Goal: Task Accomplishment & Management: Manage account settings

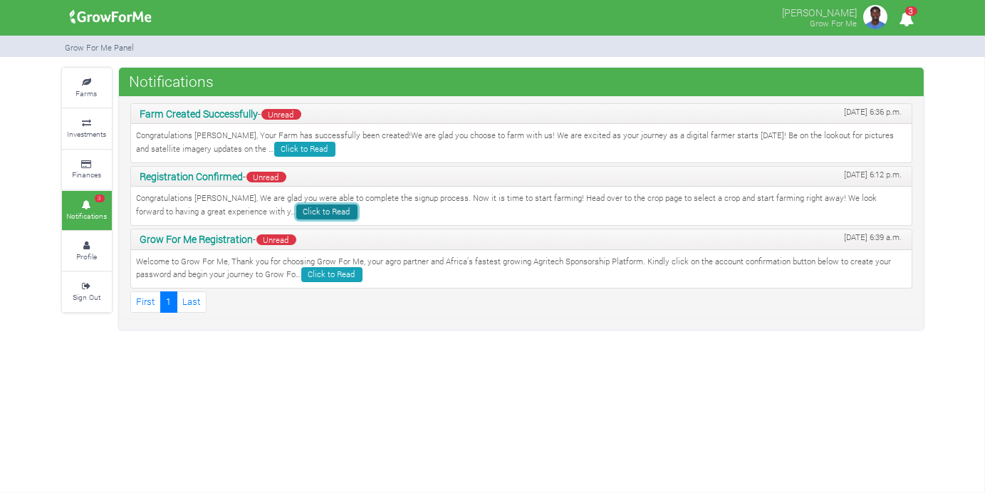
click at [296, 208] on link "Click to Read" at bounding box center [326, 211] width 61 height 15
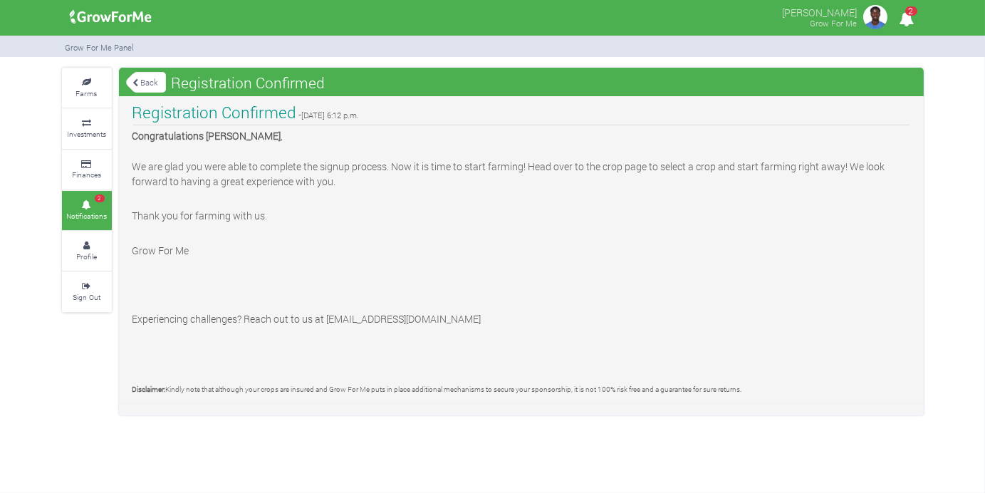
click at [150, 77] on link "Back" at bounding box center [146, 83] width 40 height 24
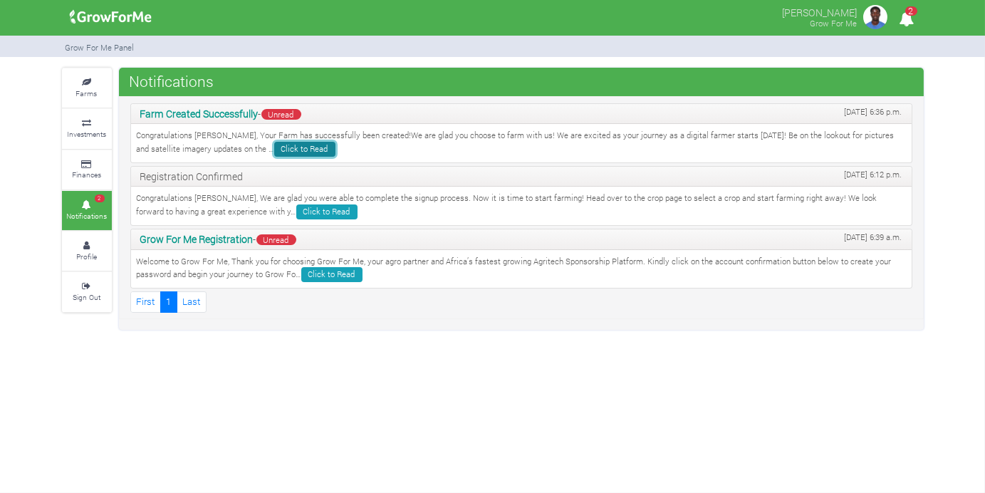
click at [274, 146] on link "Click to Read" at bounding box center [304, 149] width 61 height 15
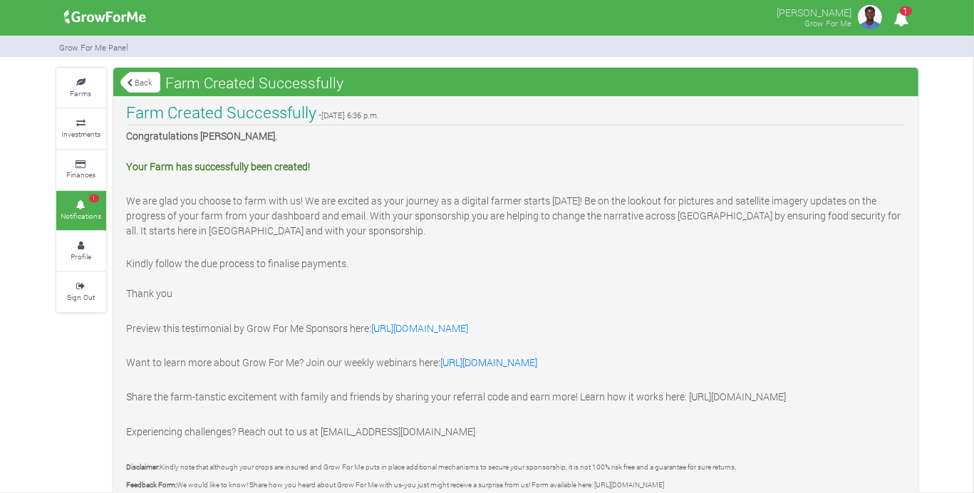
click at [142, 77] on link "Back" at bounding box center [140, 83] width 40 height 24
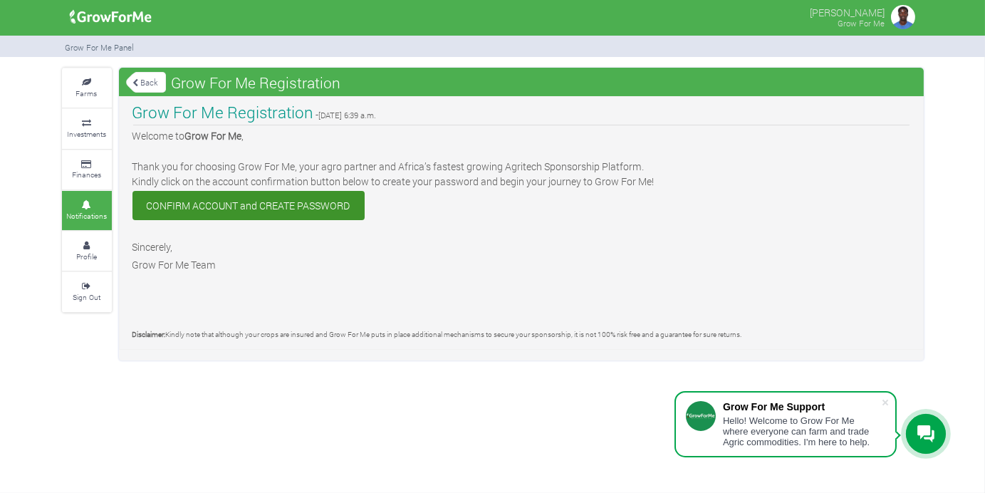
click at [149, 76] on link "Back" at bounding box center [146, 83] width 40 height 24
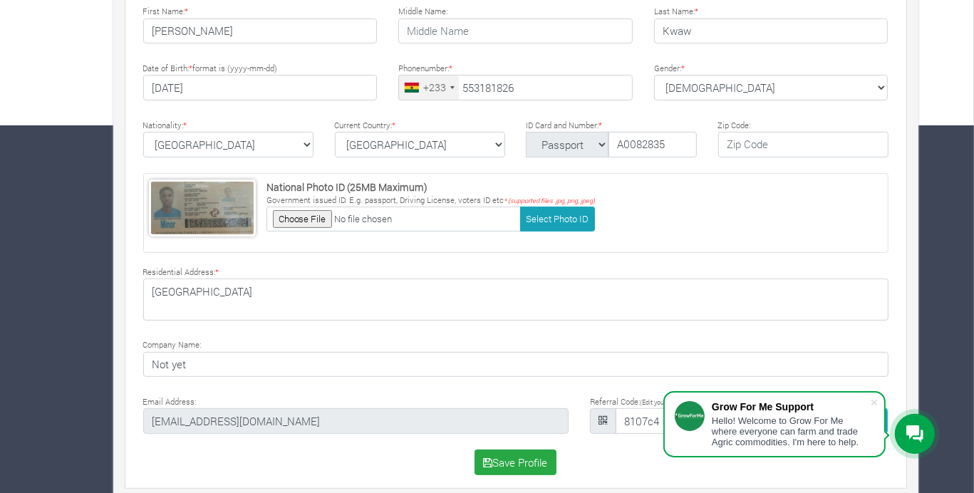
scroll to position [375, 0]
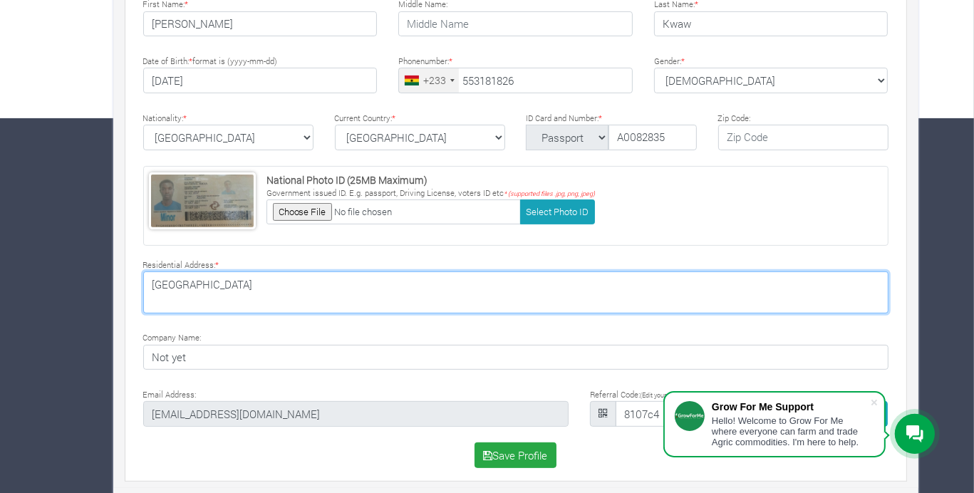
click at [285, 279] on textarea "Cape Coast" at bounding box center [515, 291] width 745 height 41
type textarea "C"
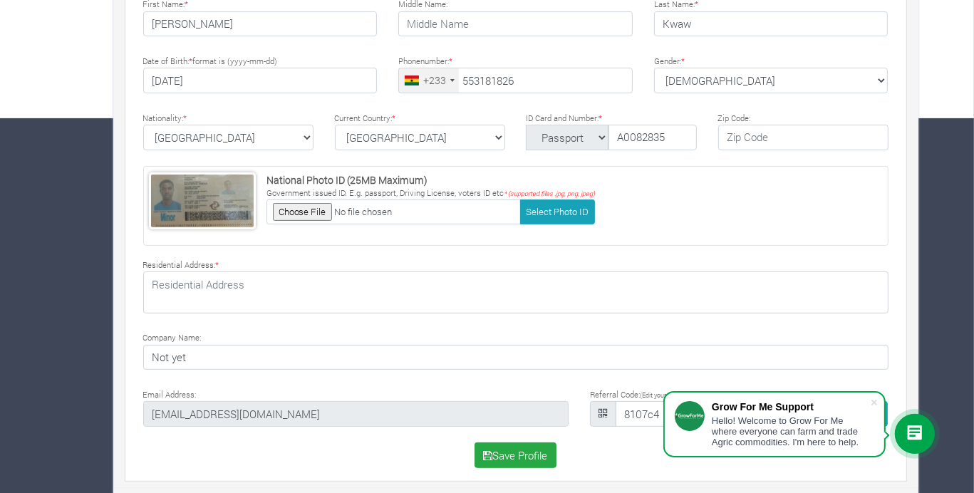
type input "55 318 1826"
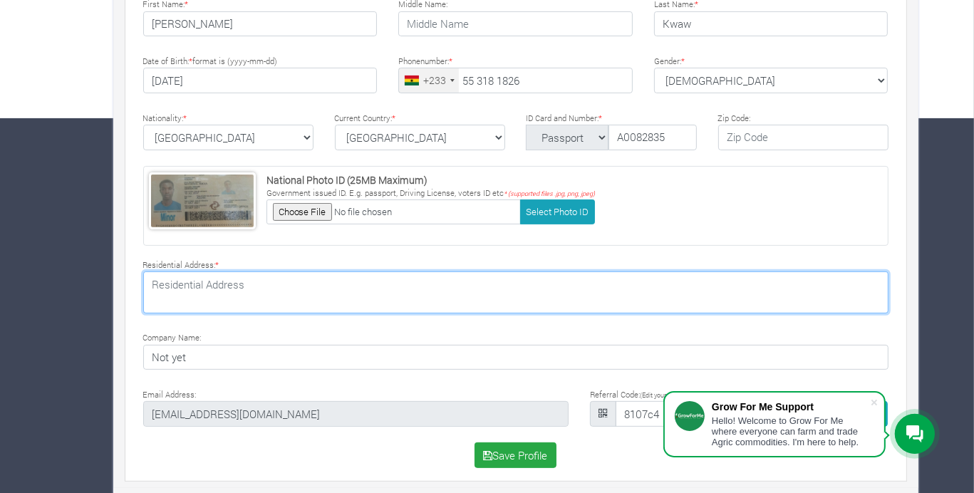
click at [356, 286] on textarea "Cape Coast" at bounding box center [515, 291] width 745 height 41
type textarea "University of Ghana, LEGON, ACCRA, GHANA"
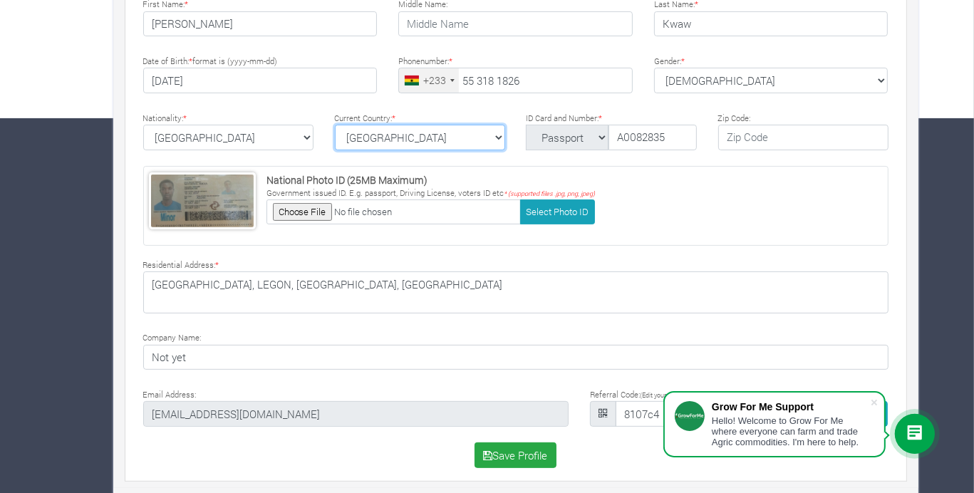
select select "[GEOGRAPHIC_DATA]"
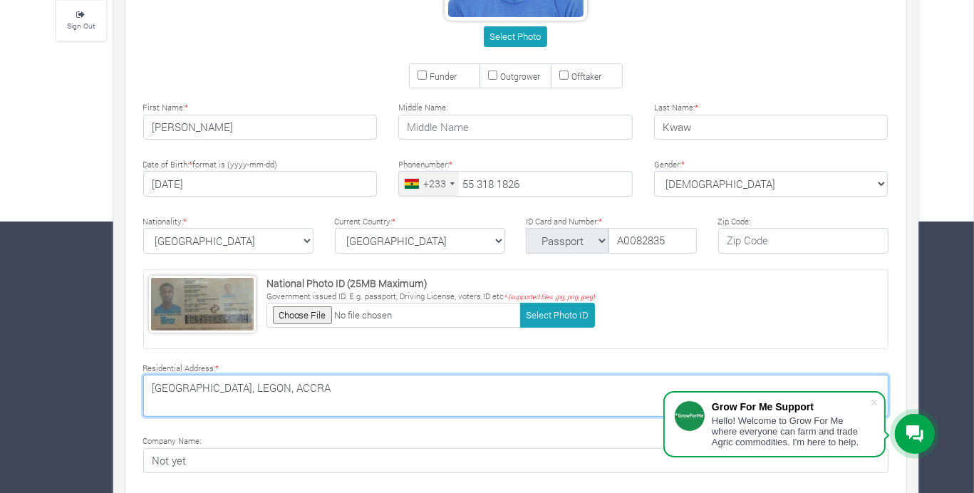
scroll to position [269, 0]
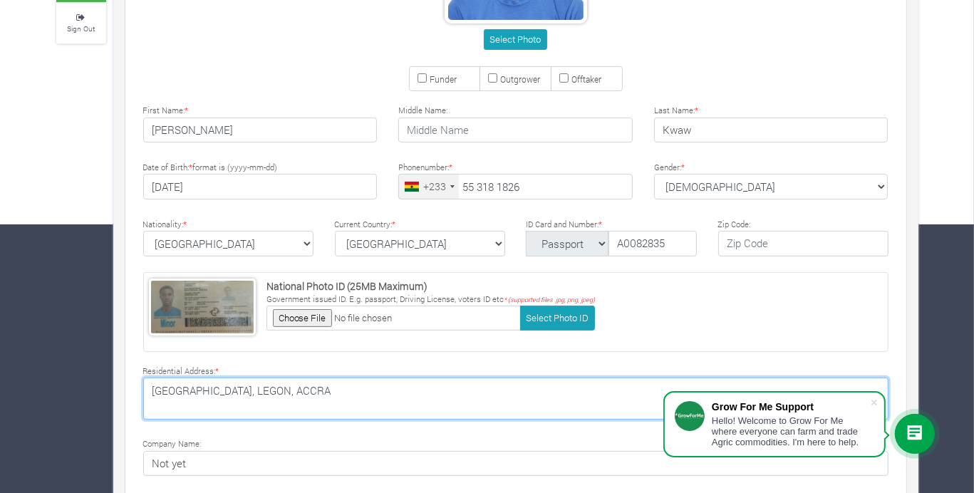
type textarea "University of Ghana, LEGON, ACCRA"
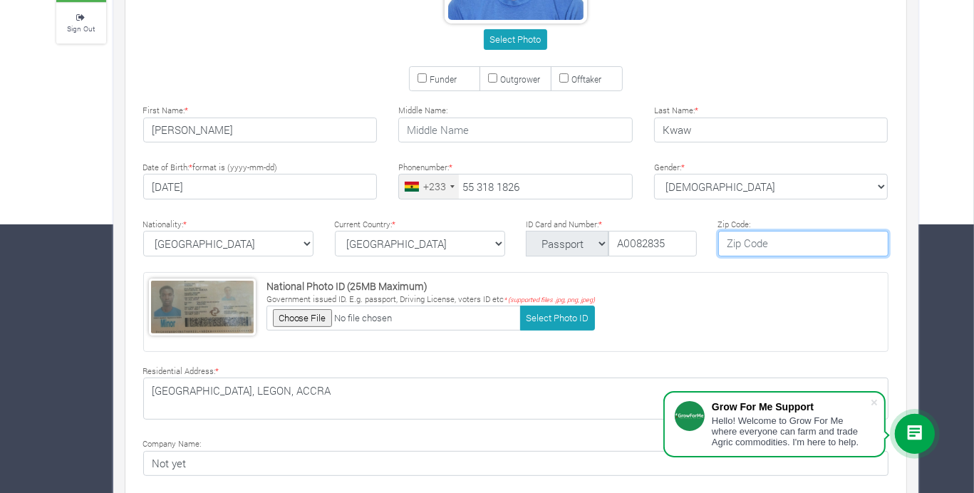
click at [762, 237] on input "text" at bounding box center [803, 244] width 170 height 26
click at [742, 239] on input "GA4916573" at bounding box center [803, 244] width 170 height 26
click at [763, 233] on input "GA-4916573" at bounding box center [803, 244] width 170 height 26
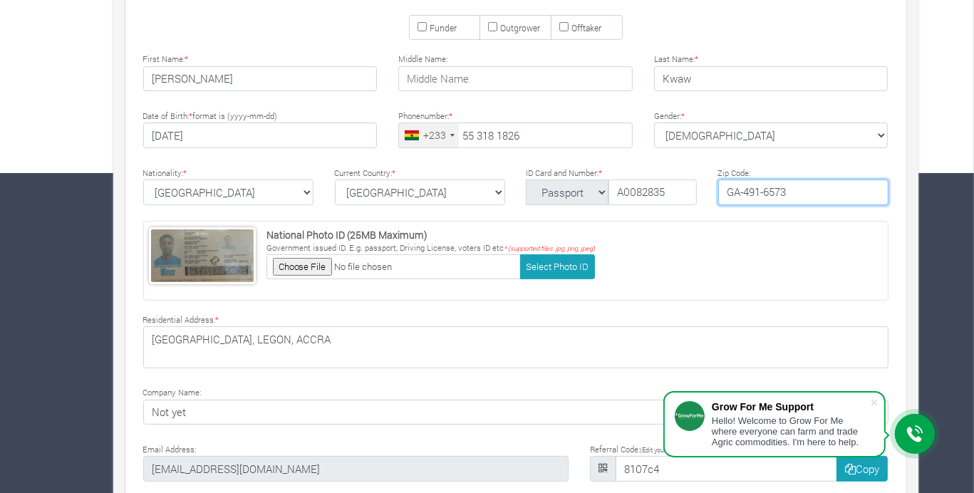
scroll to position [375, 0]
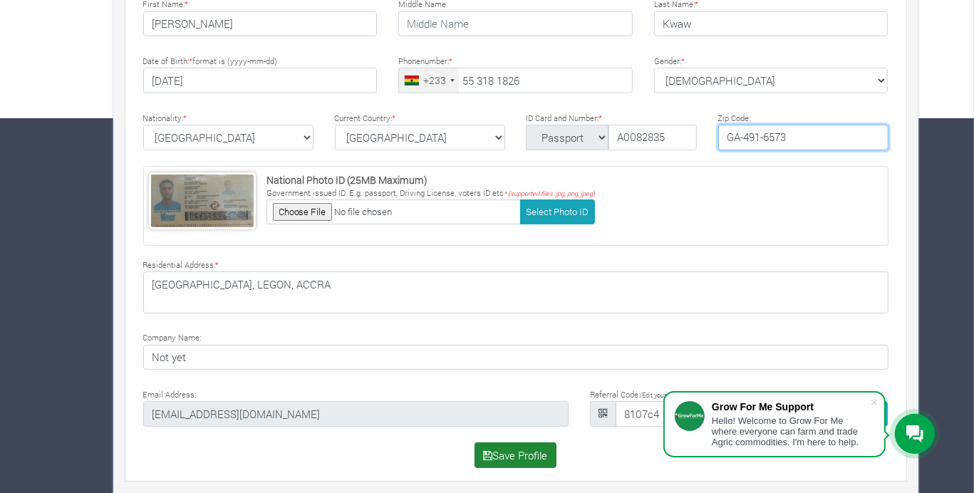
type input "GA-491-6573"
click at [548, 455] on button "Save Profile" at bounding box center [515, 455] width 82 height 26
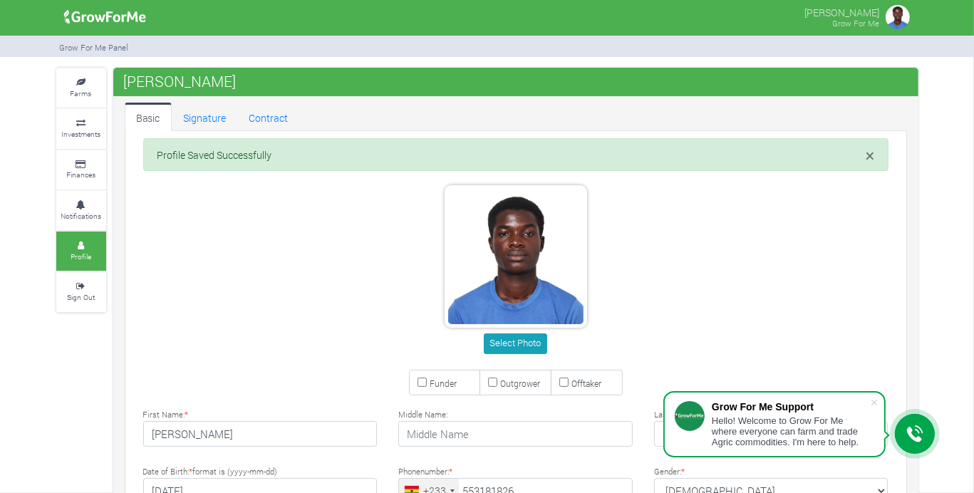
type input "55 318 1826"
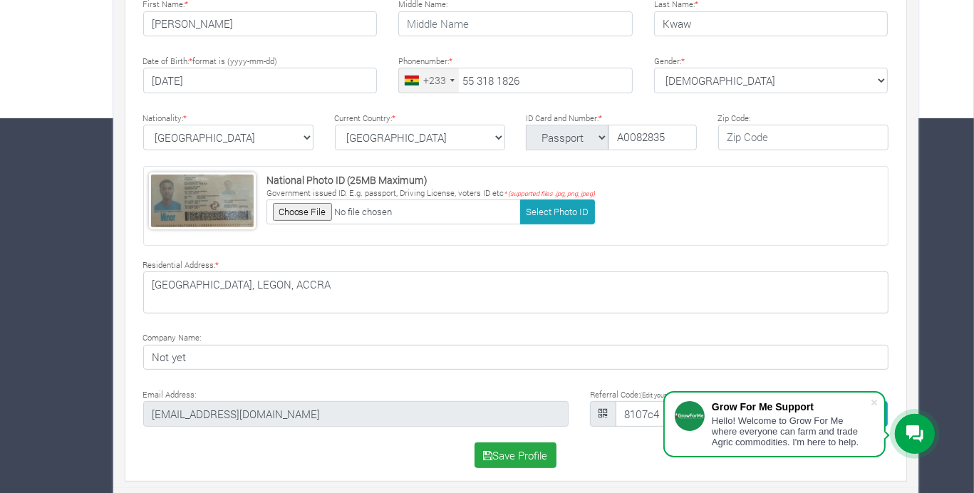
scroll to position [375, 0]
click at [531, 457] on button "Save Profile" at bounding box center [515, 455] width 82 height 26
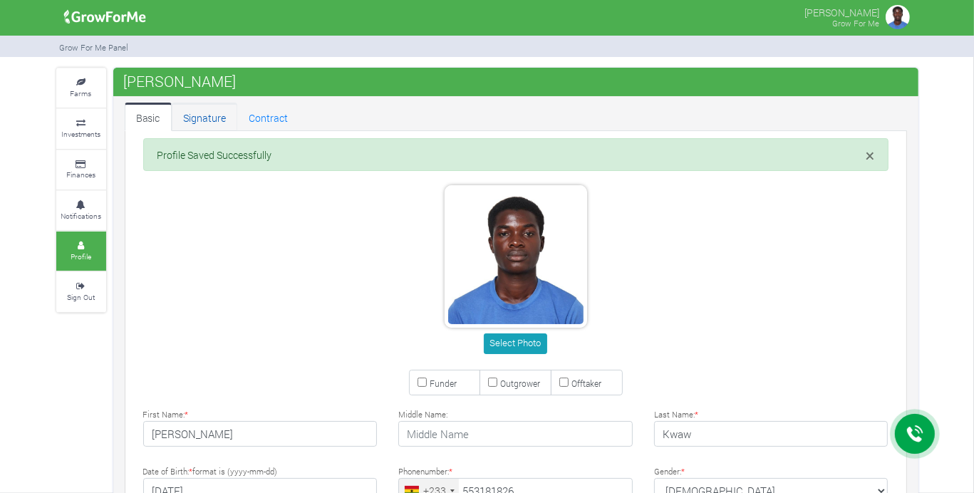
click at [207, 115] on link "Signature" at bounding box center [205, 117] width 66 height 28
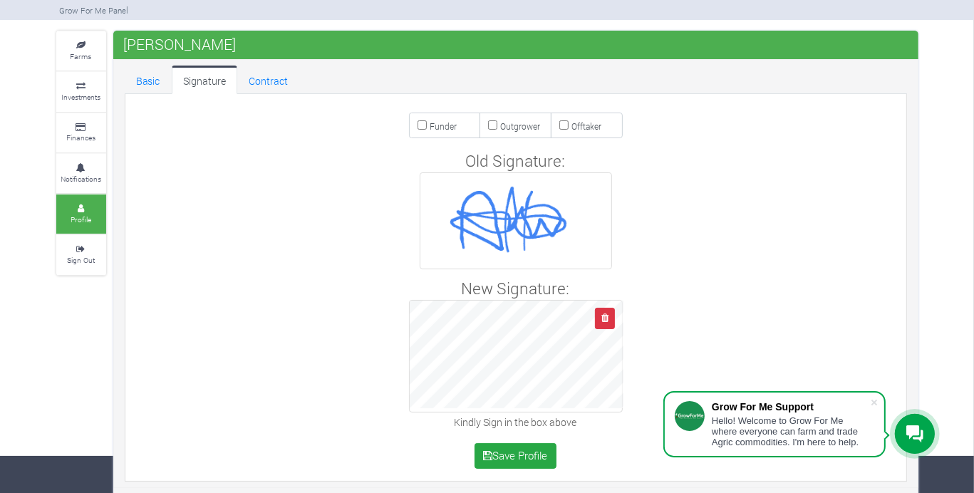
scroll to position [40, 0]
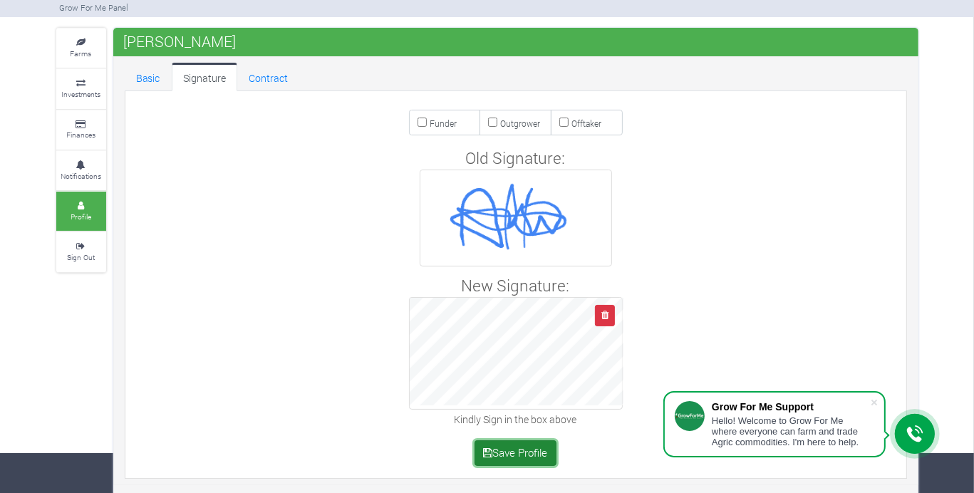
click at [529, 455] on button "Save Profile" at bounding box center [515, 453] width 82 height 26
click at [261, 75] on link "Contract" at bounding box center [268, 77] width 62 height 28
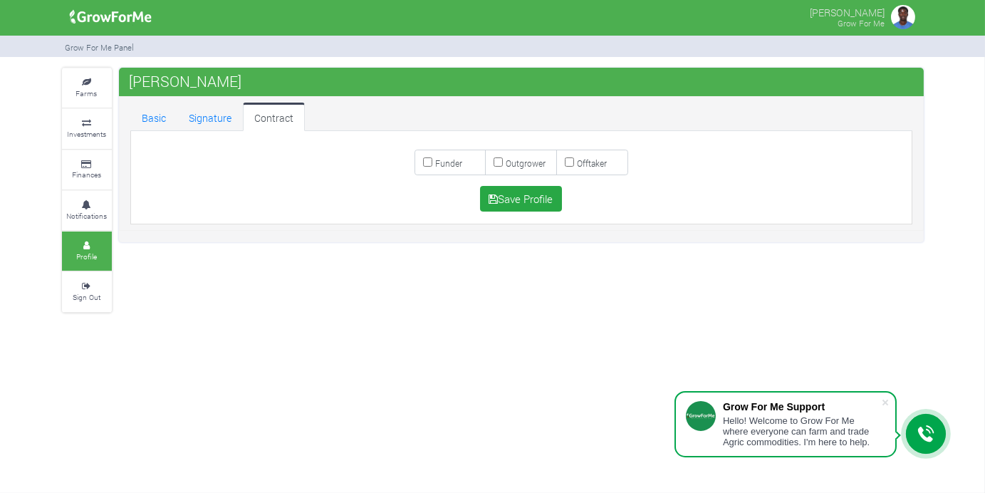
click at [426, 160] on input "Funder" at bounding box center [427, 161] width 9 height 9
checkbox input "true"
click at [494, 157] on input "Outgrower" at bounding box center [498, 161] width 9 height 9
checkbox input "true"
click at [571, 164] on input "Offtaker" at bounding box center [569, 161] width 9 height 9
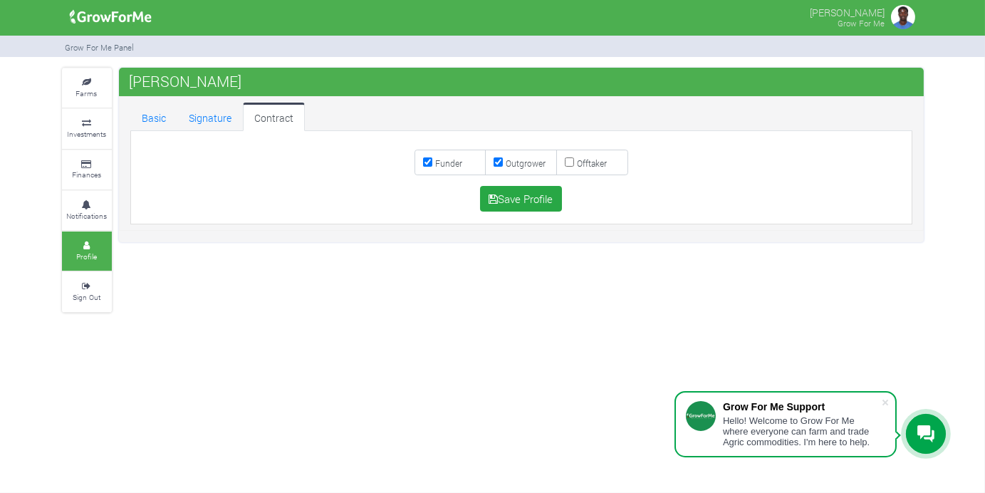
checkbox input "true"
click at [514, 197] on button "Save Profile" at bounding box center [521, 199] width 82 height 26
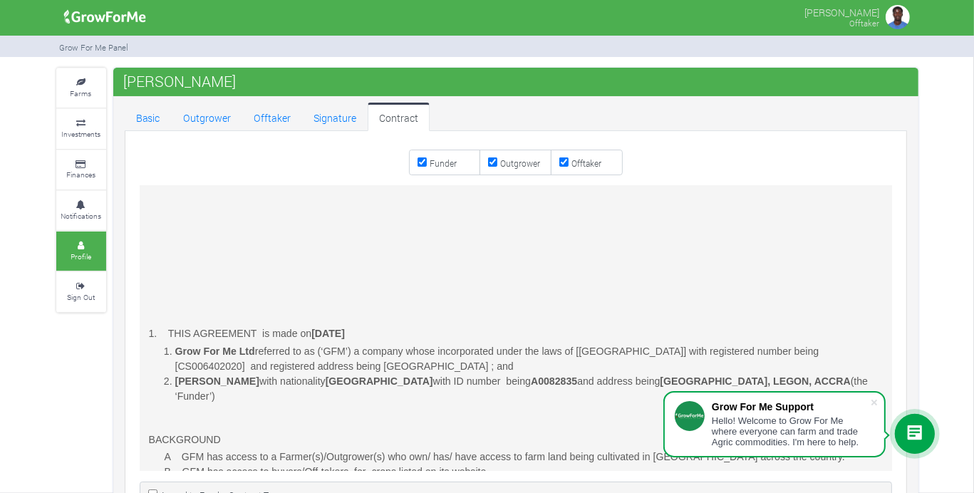
scroll to position [423, 0]
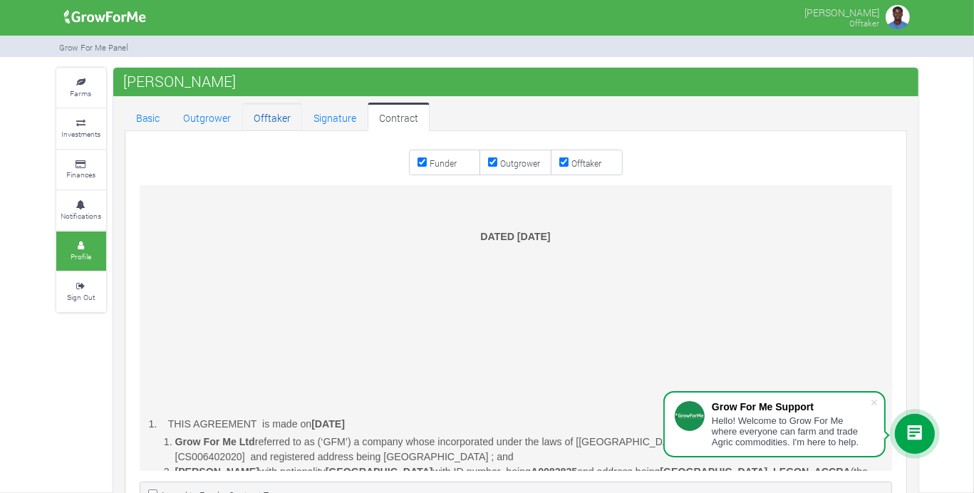
click at [274, 123] on link "Offtaker" at bounding box center [272, 117] width 60 height 28
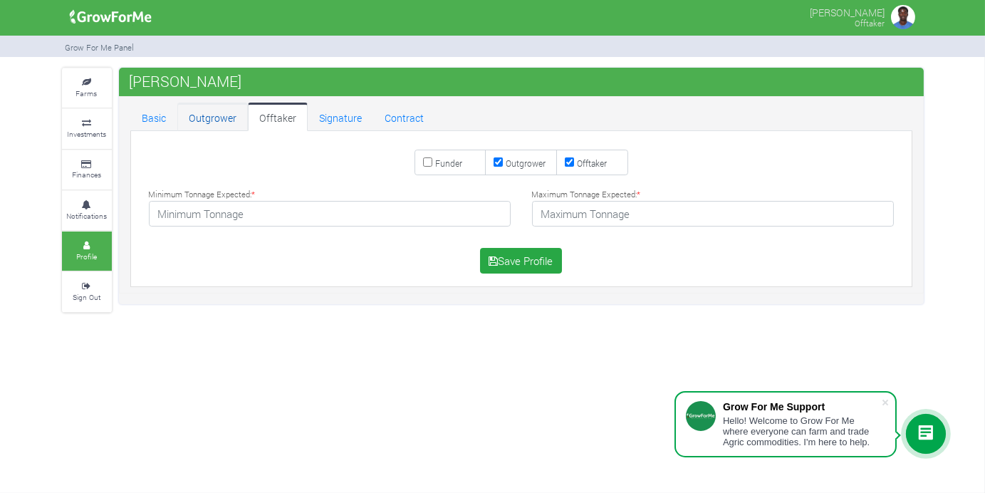
click at [217, 121] on link "Outgrower" at bounding box center [212, 117] width 71 height 28
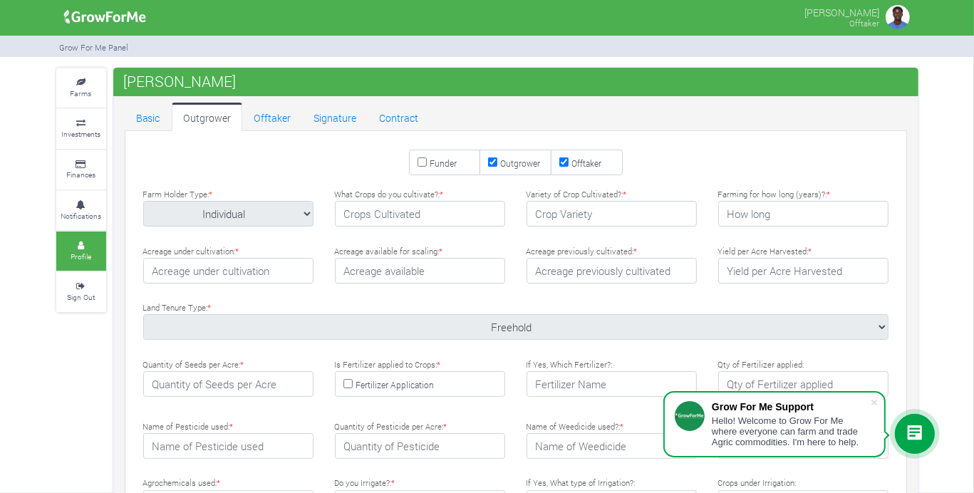
click at [562, 160] on input "Offtaker" at bounding box center [563, 161] width 9 height 9
checkbox input "false"
click at [492, 165] on input "Outgrower" at bounding box center [492, 161] width 9 height 9
checkbox input "false"
click at [151, 120] on link "Basic" at bounding box center [148, 117] width 47 height 28
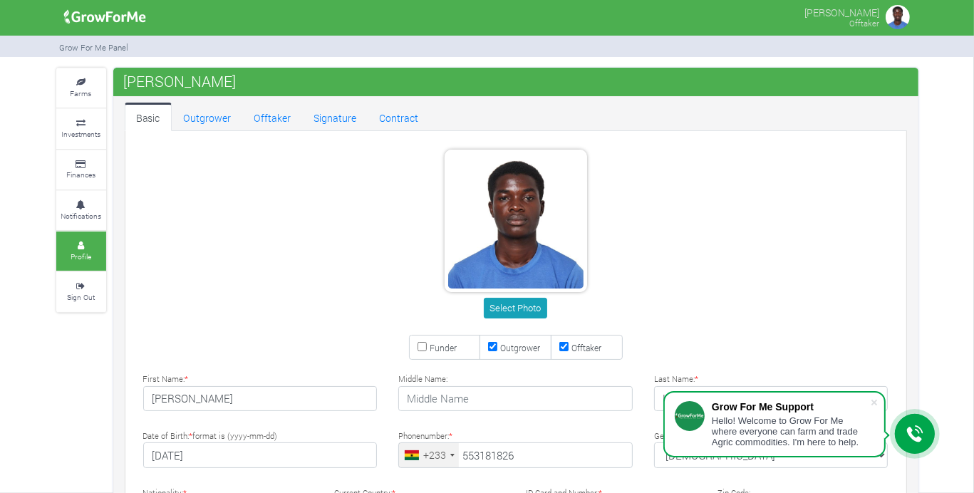
type input "55 318 1826"
click at [567, 346] on input "Offtaker" at bounding box center [563, 346] width 9 height 9
checkbox input "false"
click at [496, 346] on input "Outgrower" at bounding box center [492, 346] width 9 height 9
checkbox input "false"
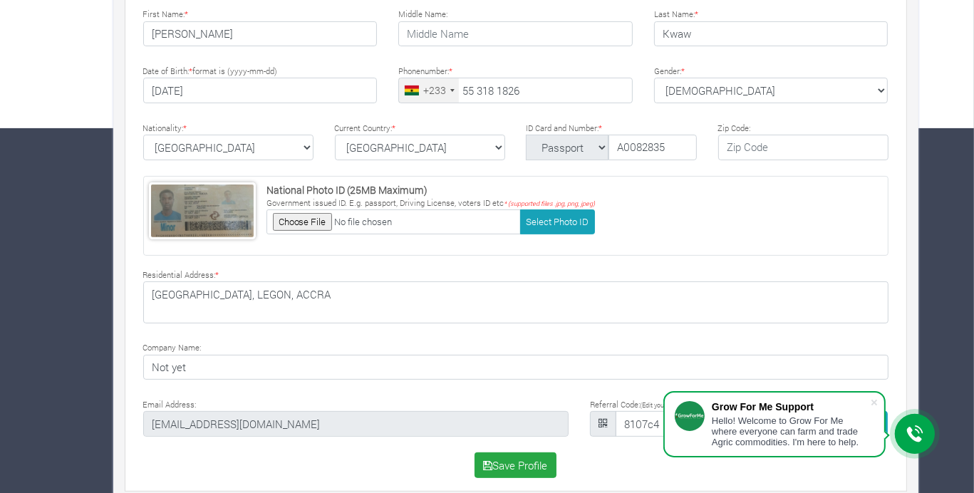
scroll to position [375, 0]
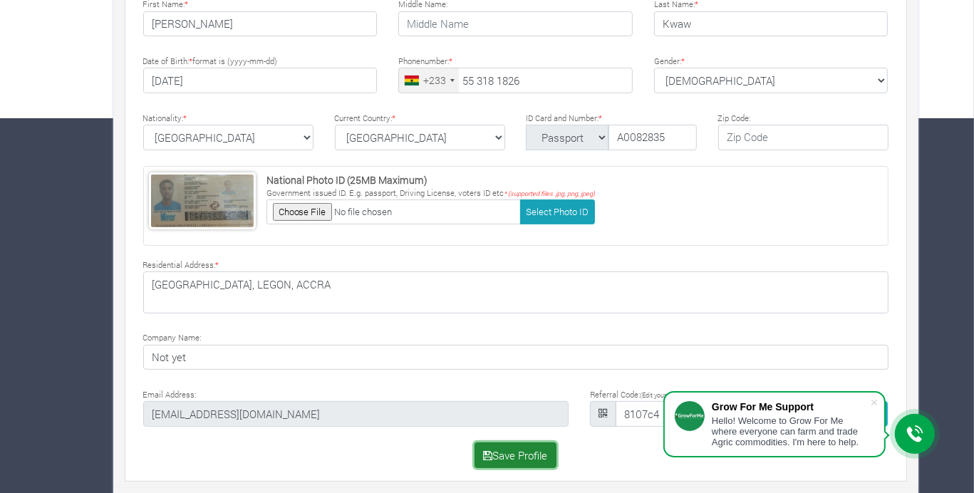
click at [533, 456] on button "Save Profile" at bounding box center [515, 455] width 82 height 26
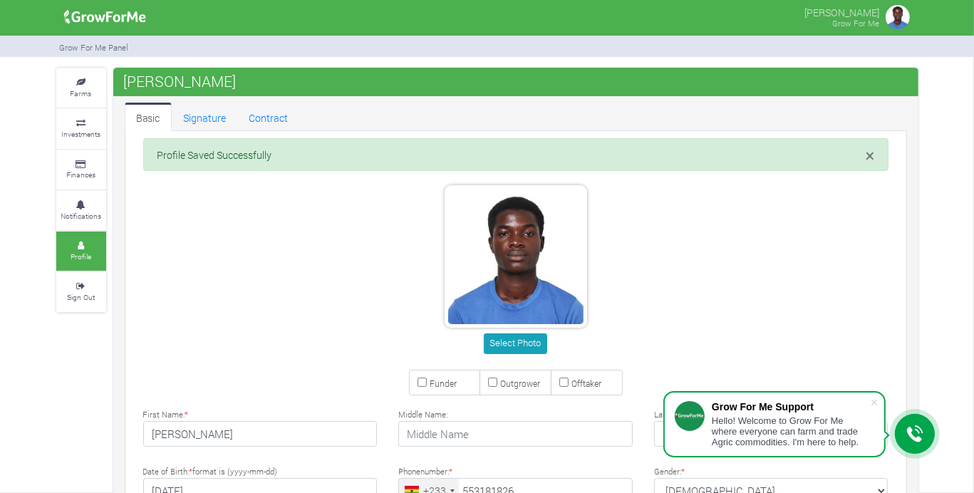
type input "55 318 1826"
click at [567, 380] on input "Offtaker" at bounding box center [563, 382] width 9 height 9
checkbox input "true"
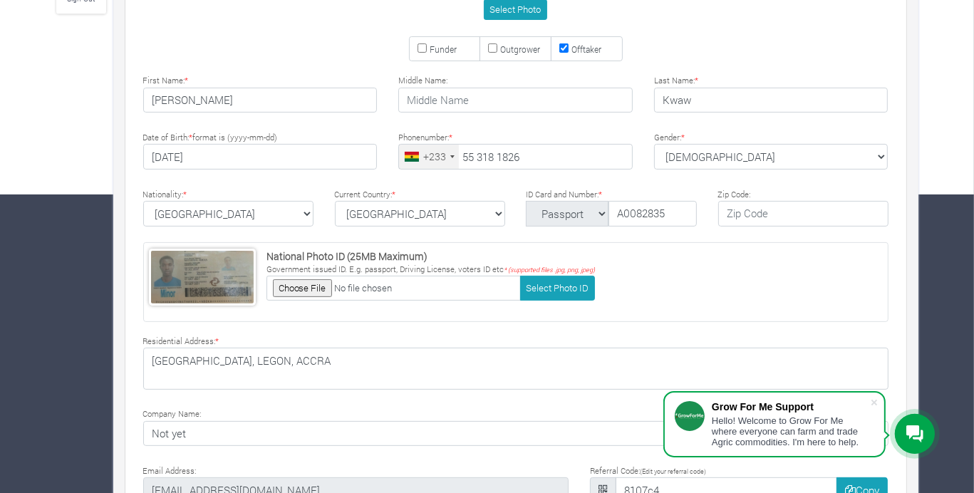
scroll to position [375, 0]
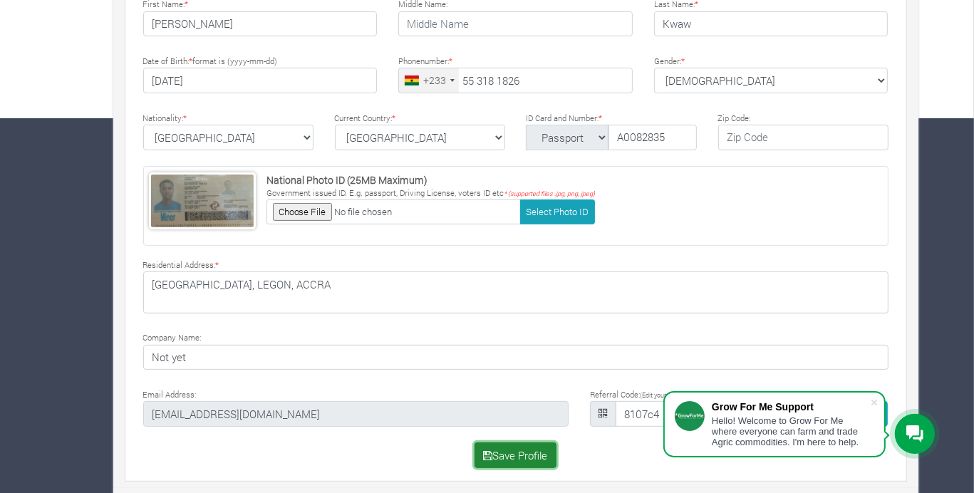
click at [534, 454] on button "Save Profile" at bounding box center [515, 455] width 82 height 26
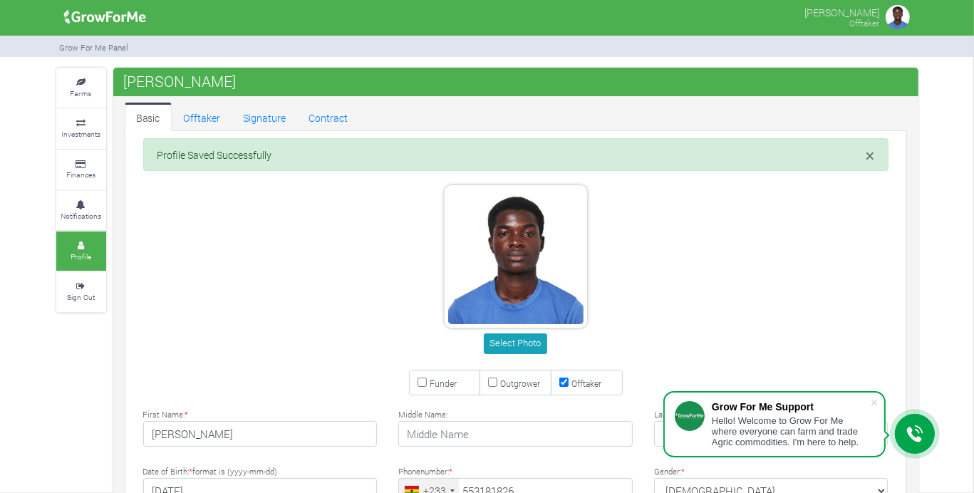
type input "55 318 1826"
click at [207, 125] on link "Offtaker" at bounding box center [202, 117] width 60 height 28
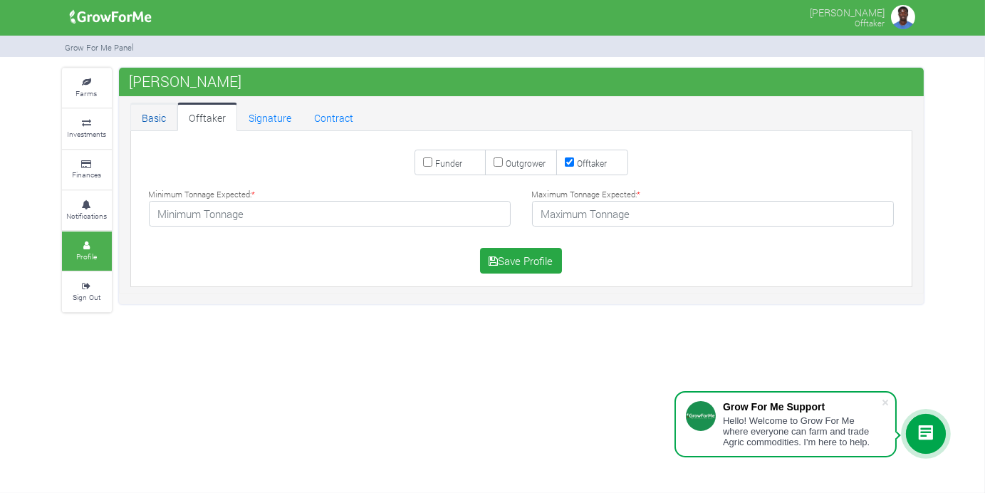
click at [150, 120] on link "Basic" at bounding box center [153, 117] width 47 height 28
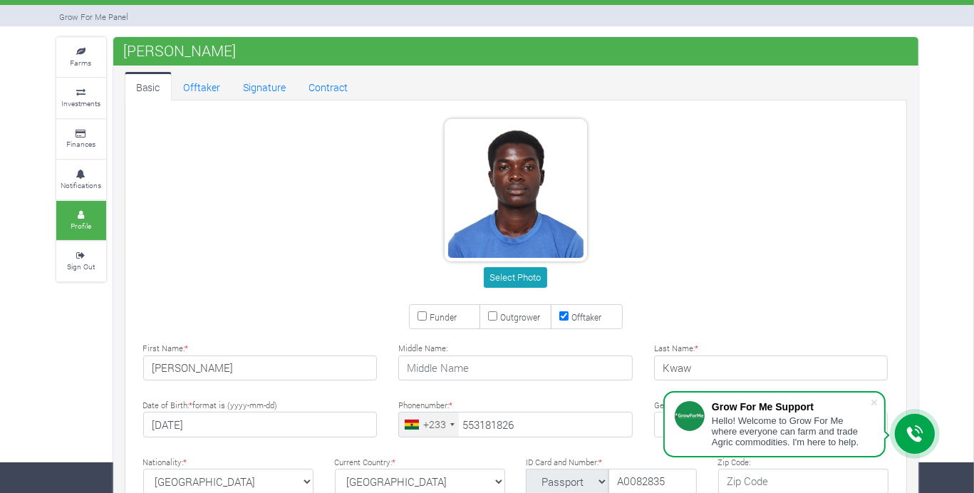
click at [559, 318] on input "Offtaker" at bounding box center [563, 315] width 9 height 9
checkbox input "false"
click at [490, 316] on input "Outgrower" at bounding box center [492, 315] width 9 height 9
checkbox input "true"
type input "55 318 1826"
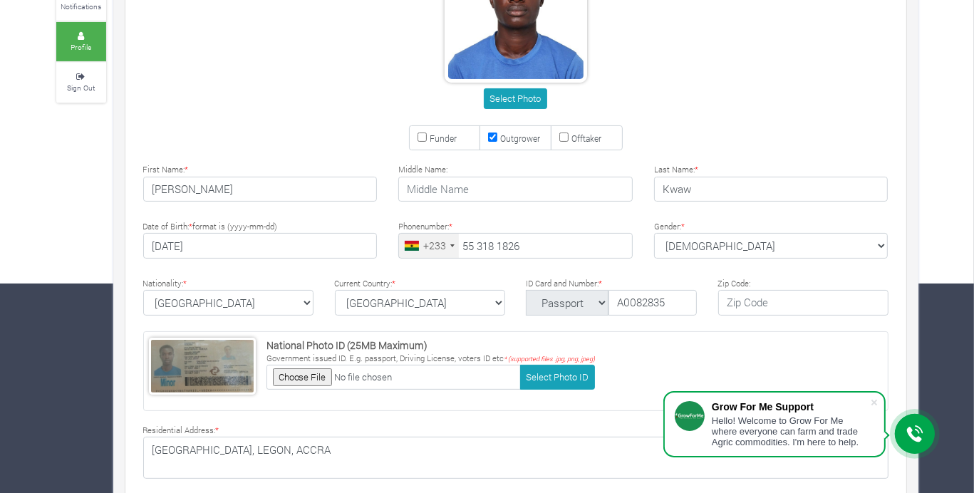
scroll to position [375, 0]
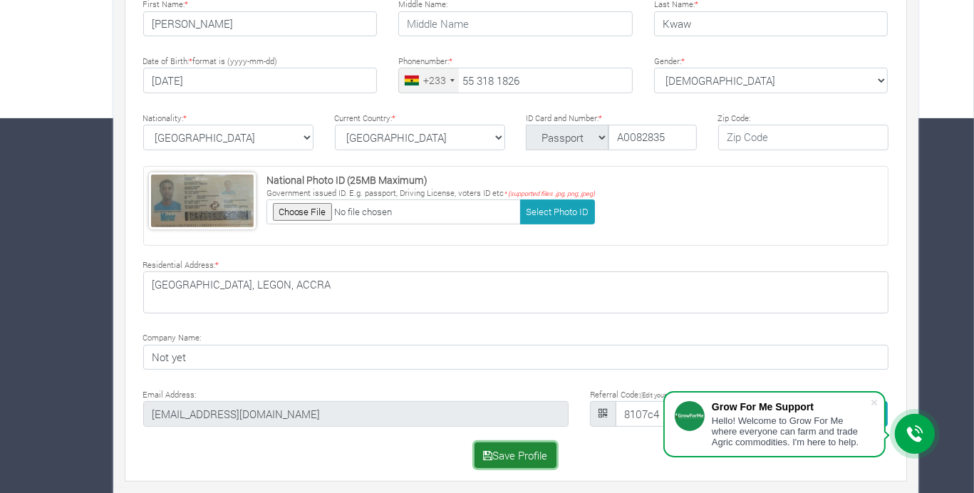
click at [542, 459] on button "Save Profile" at bounding box center [515, 455] width 82 height 26
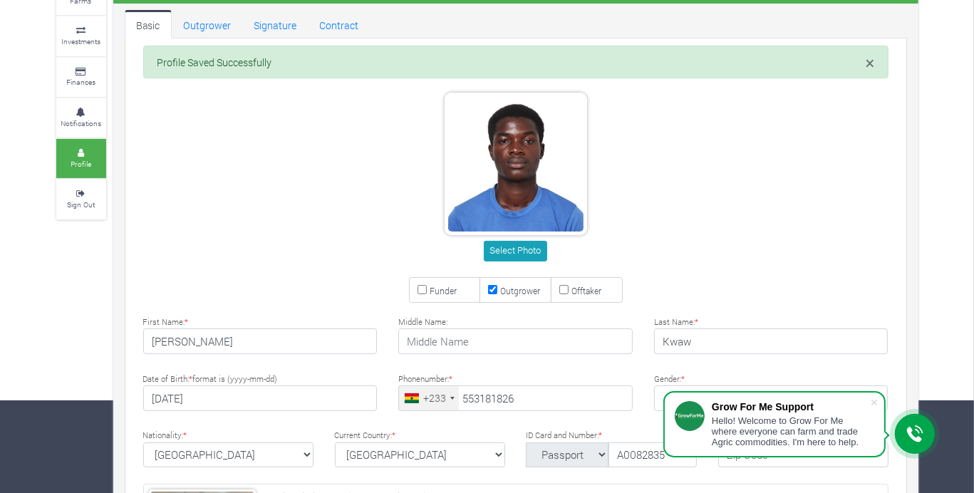
type input "55 318 1826"
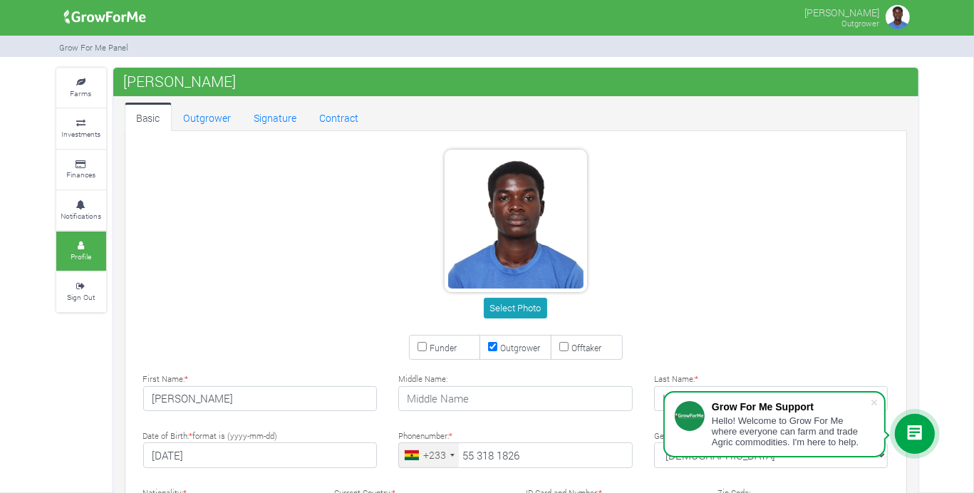
click at [492, 343] on input "Outgrower" at bounding box center [492, 346] width 9 height 9
checkbox input "false"
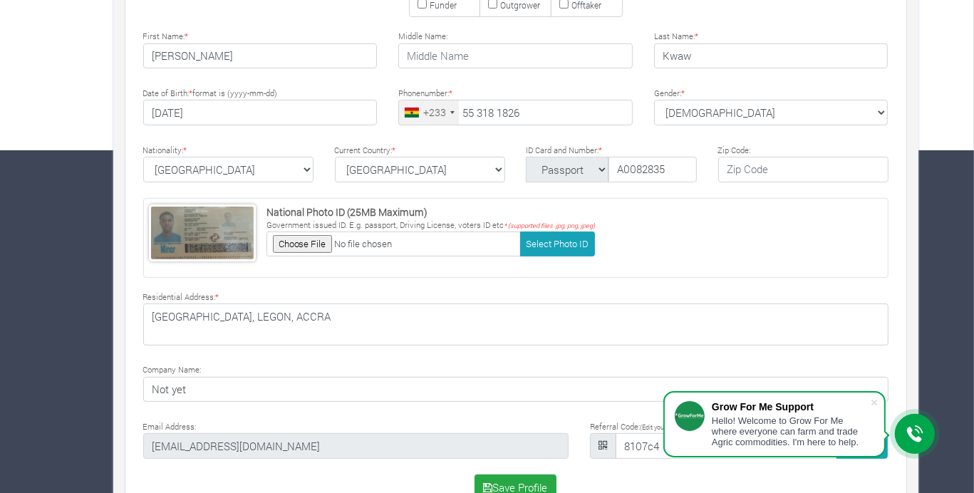
scroll to position [375, 0]
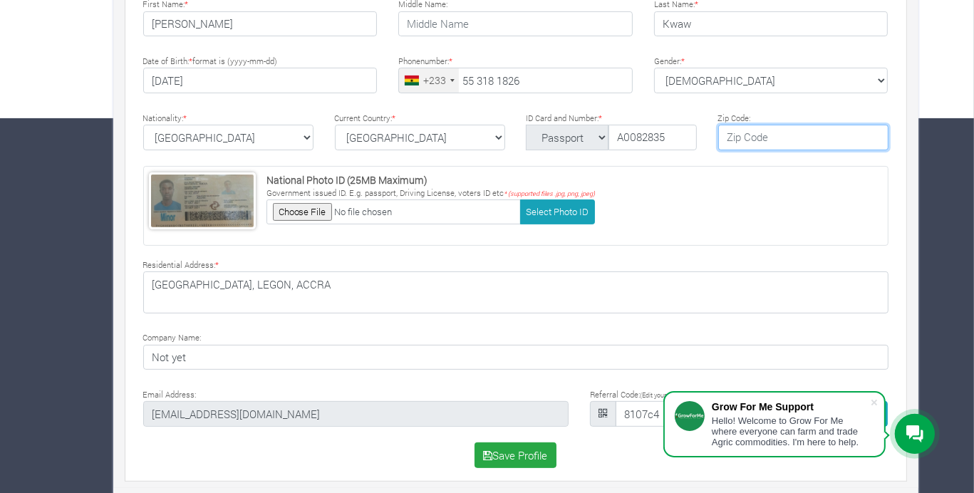
click at [790, 136] on input "text" at bounding box center [803, 138] width 170 height 26
type input "GA-491-6573"
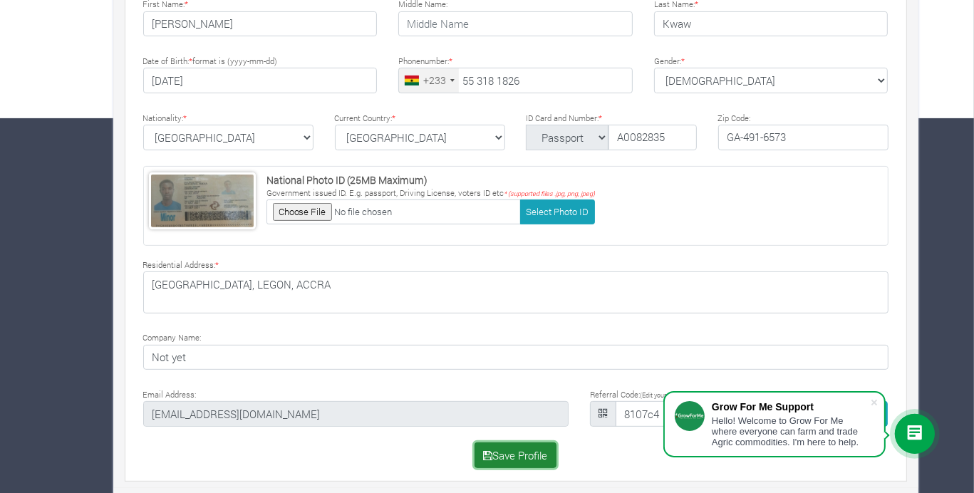
click at [546, 442] on button "Save Profile" at bounding box center [515, 455] width 82 height 26
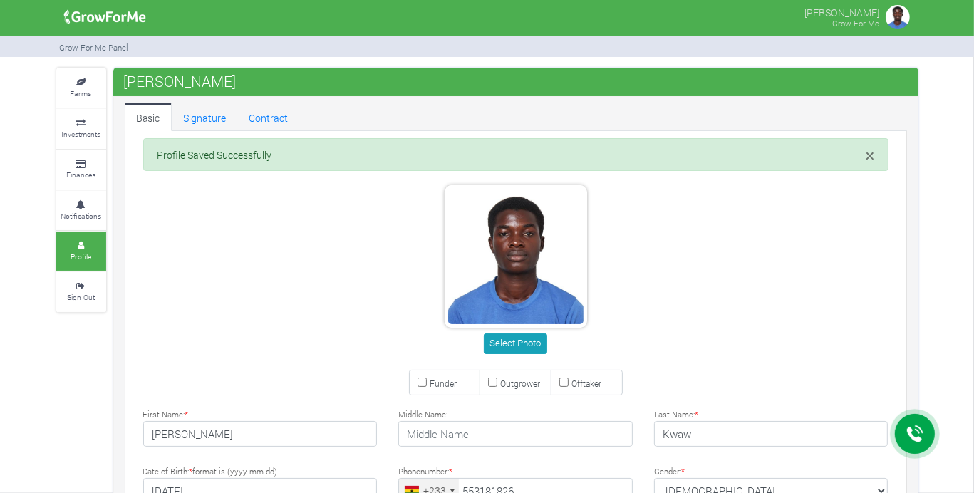
type input "55 318 1826"
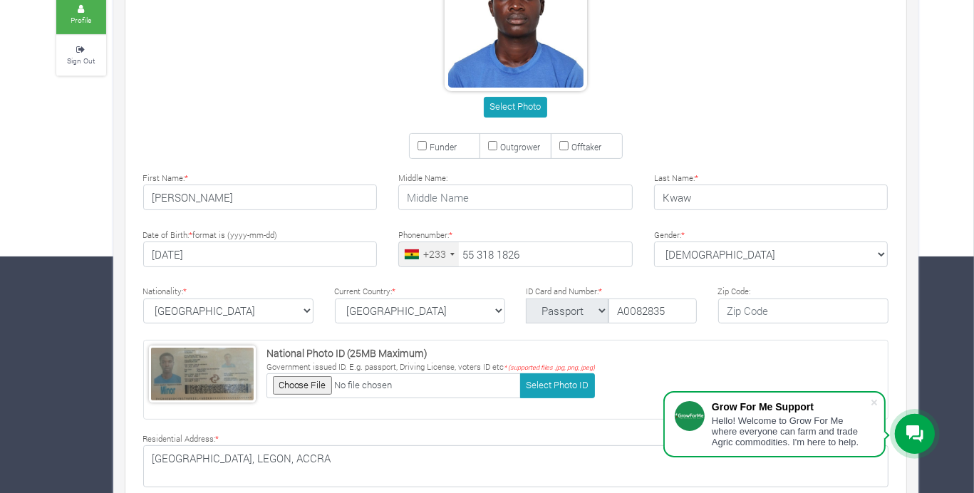
scroll to position [239, 0]
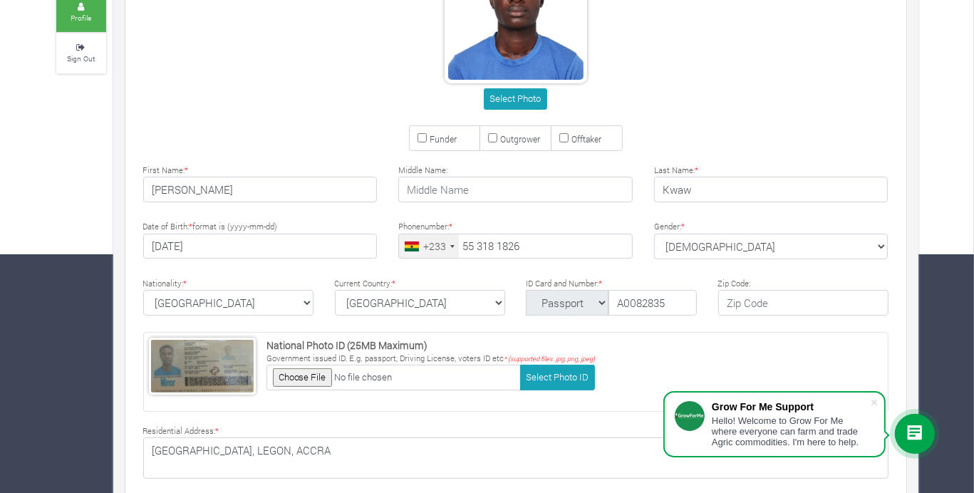
click at [893, 338] on div "National Photo ID (25MB Maximum) Government issued ID. E.g. passport, Driving L…" at bounding box center [516, 372] width 767 height 80
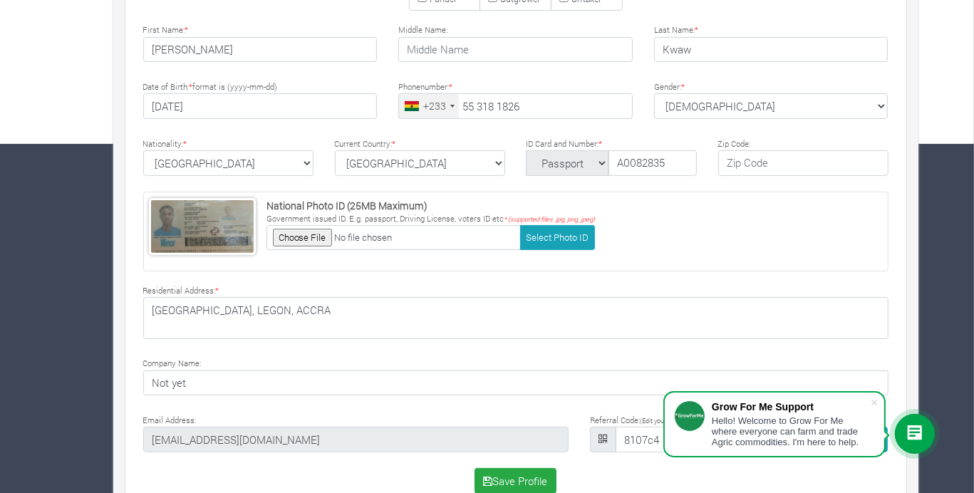
scroll to position [0, 0]
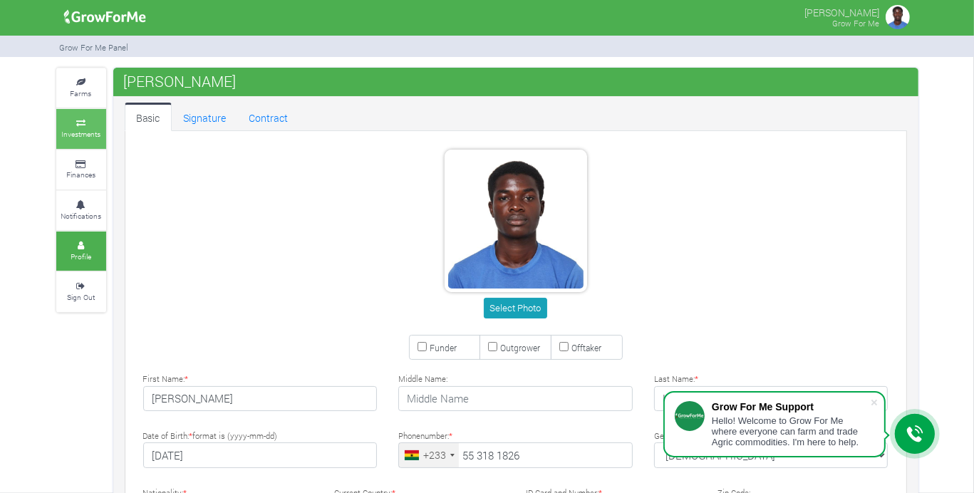
click at [83, 125] on icon at bounding box center [81, 123] width 43 height 7
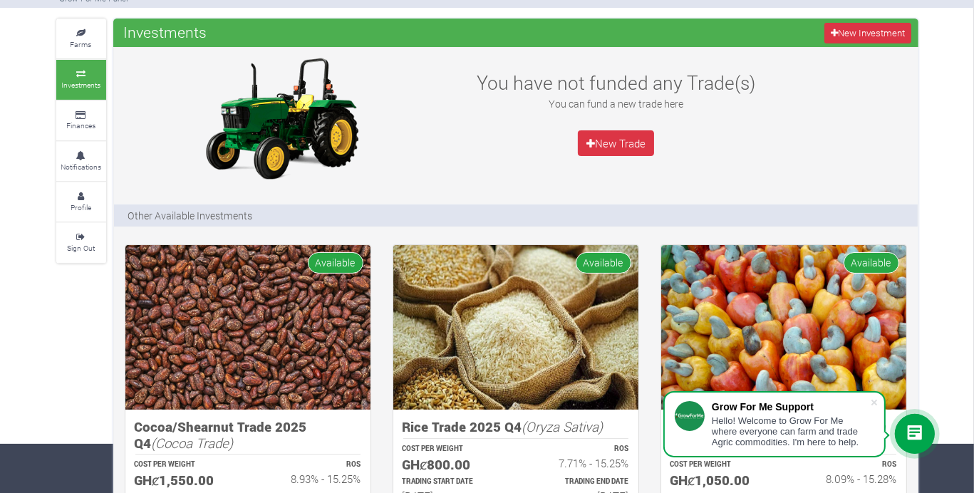
scroll to position [16, 0]
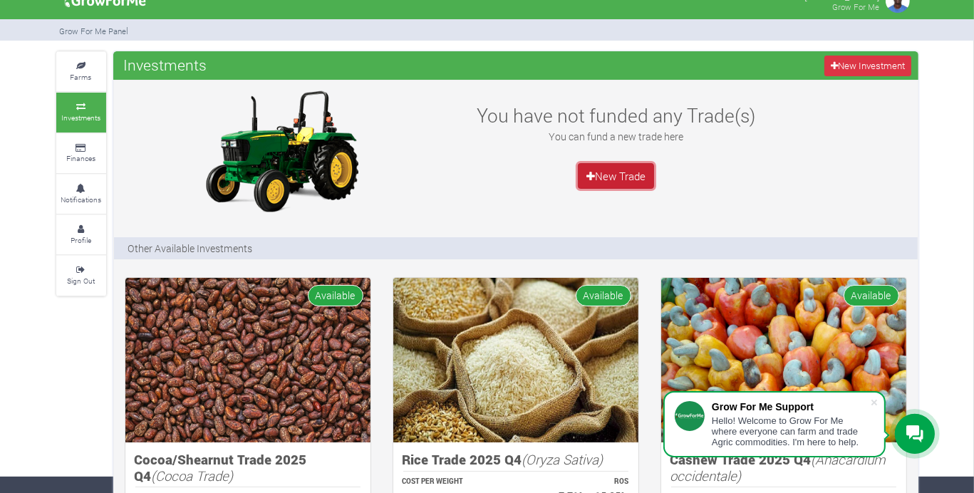
click at [641, 167] on link "New Trade" at bounding box center [616, 176] width 77 height 26
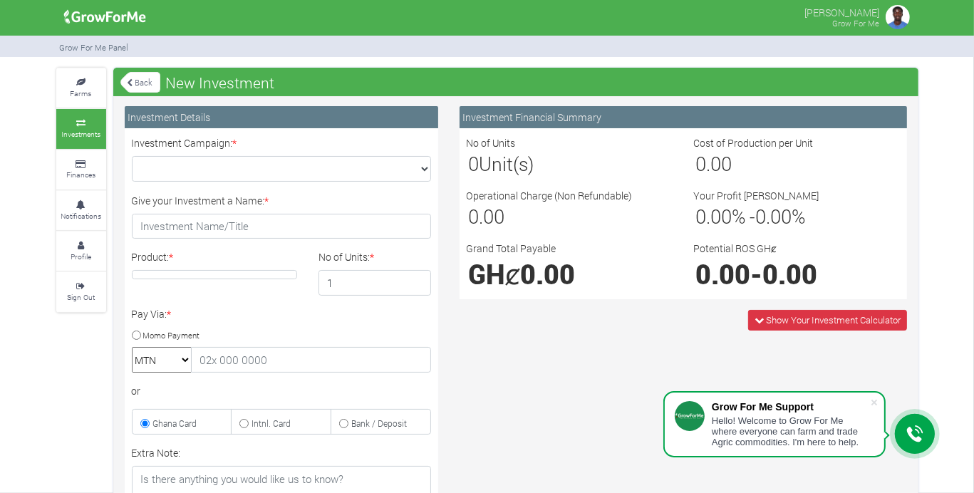
click at [130, 92] on link "Back" at bounding box center [140, 83] width 40 height 24
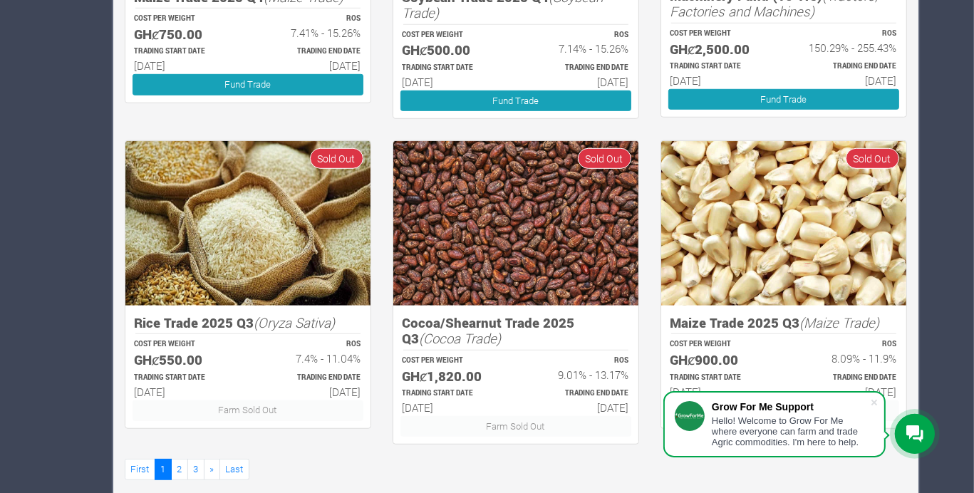
scroll to position [821, 0]
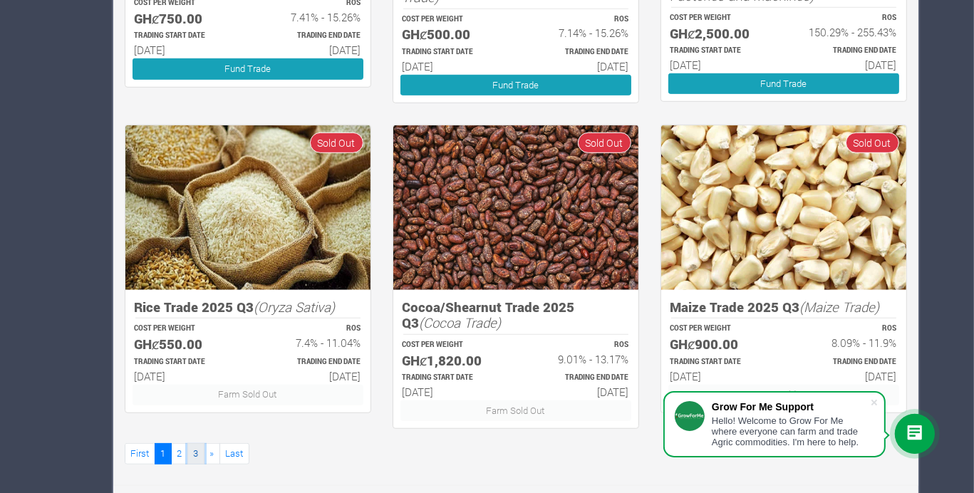
click at [194, 459] on link "3" at bounding box center [195, 453] width 17 height 21
click at [178, 452] on link "2" at bounding box center [179, 453] width 17 height 21
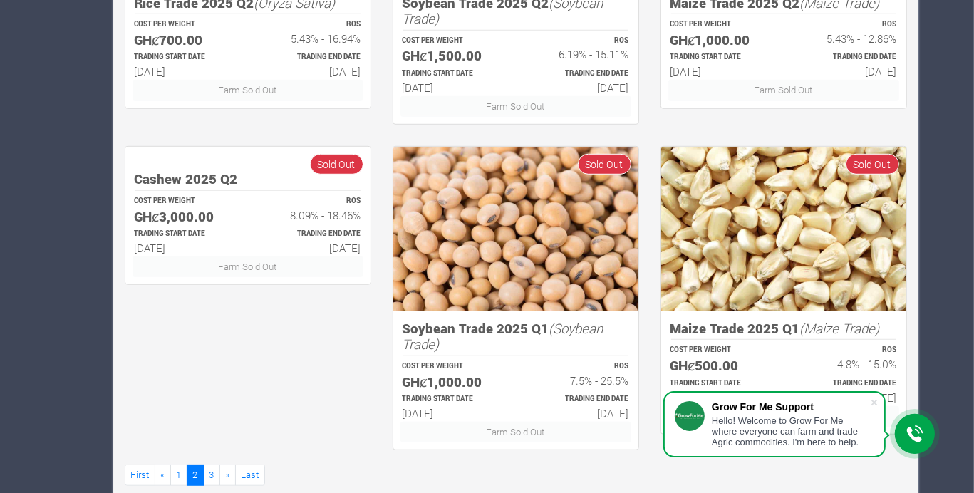
scroll to position [821, 0]
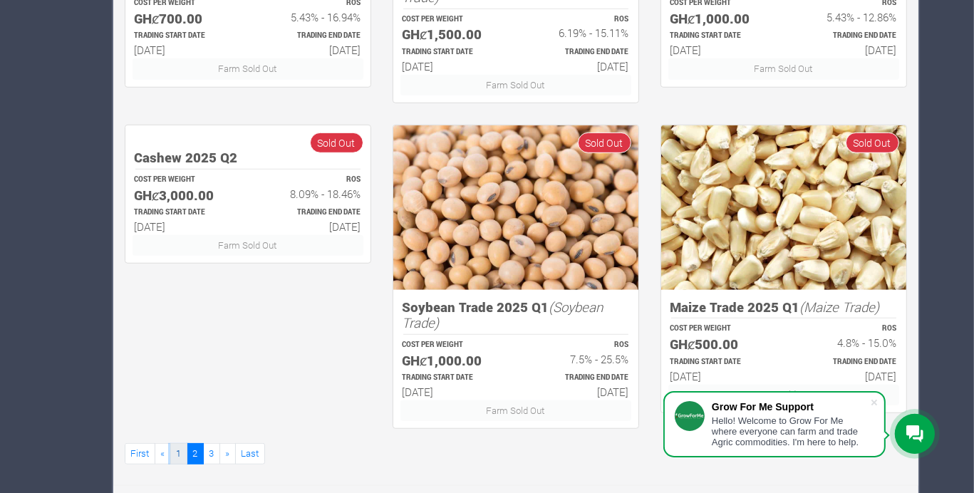
click at [179, 452] on link "1" at bounding box center [178, 453] width 17 height 21
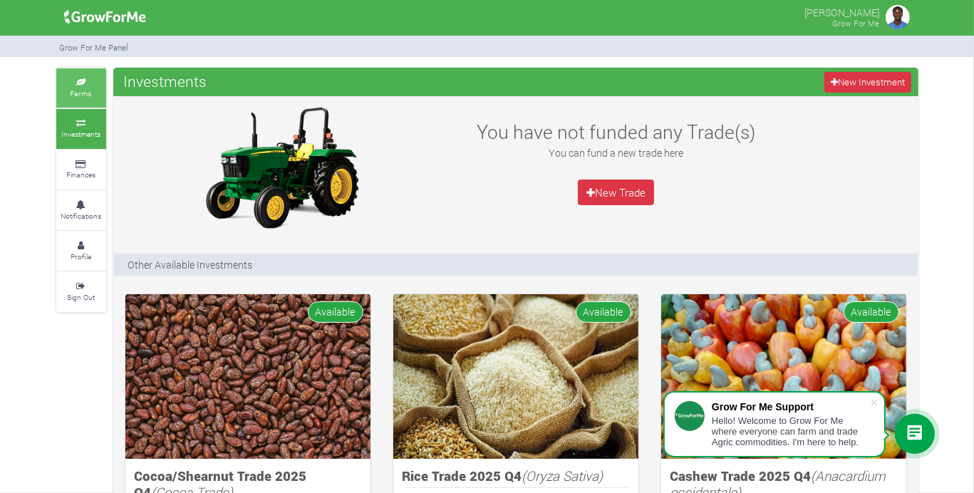
click at [77, 88] on small "Farms" at bounding box center [81, 93] width 21 height 10
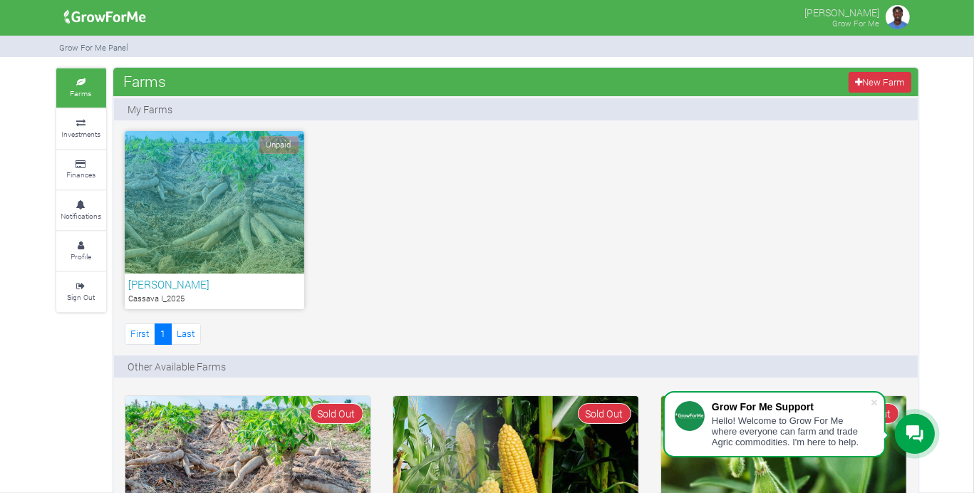
click at [271, 291] on div "Baba Nat Cassava I_2025" at bounding box center [215, 292] width 180 height 36
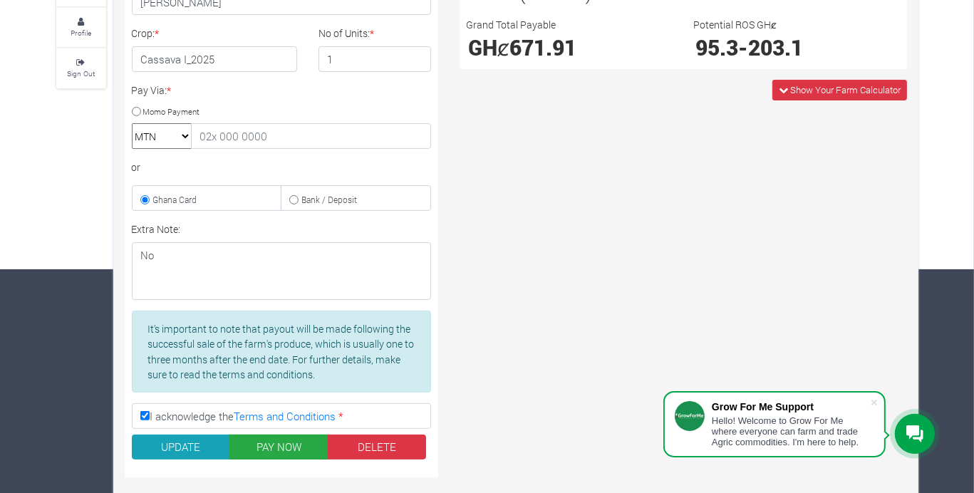
scroll to position [235, 0]
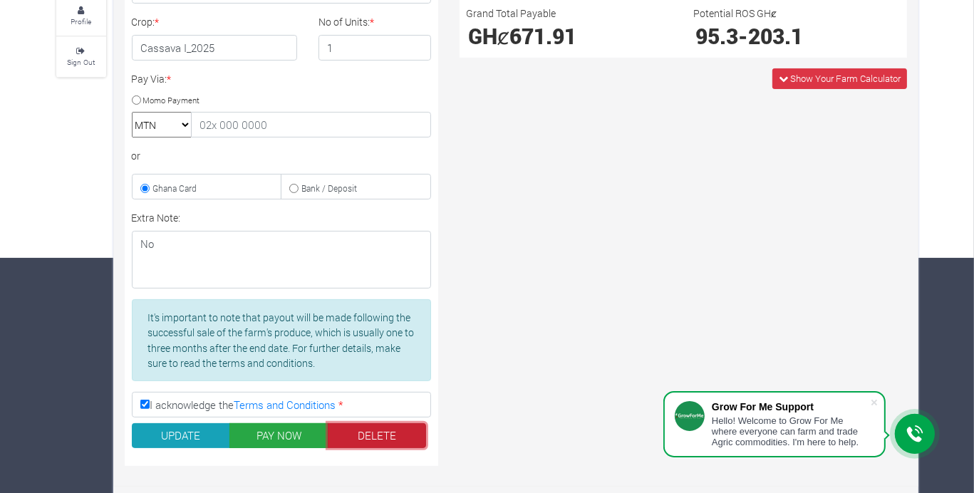
click at [398, 436] on button "DELETE" at bounding box center [377, 436] width 99 height 26
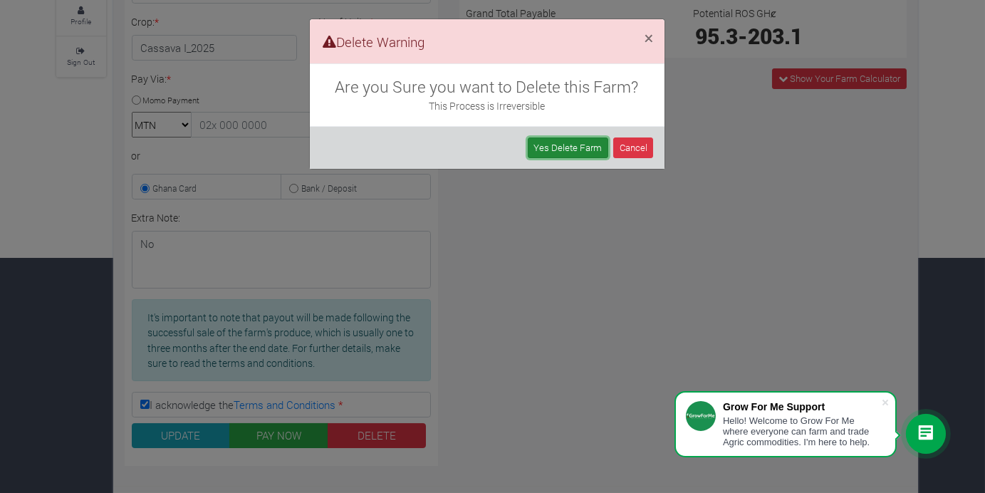
click at [590, 150] on link "Yes Delete Farm" at bounding box center [568, 148] width 81 height 21
click at [579, 150] on link "Yes Delete Farm" at bounding box center [568, 148] width 81 height 21
click at [649, 36] on span "×" at bounding box center [649, 37] width 9 height 21
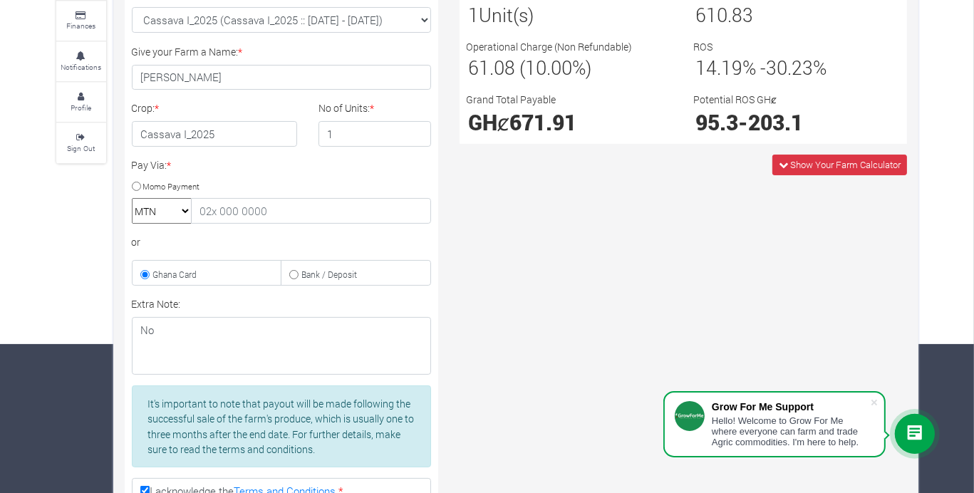
scroll to position [0, 0]
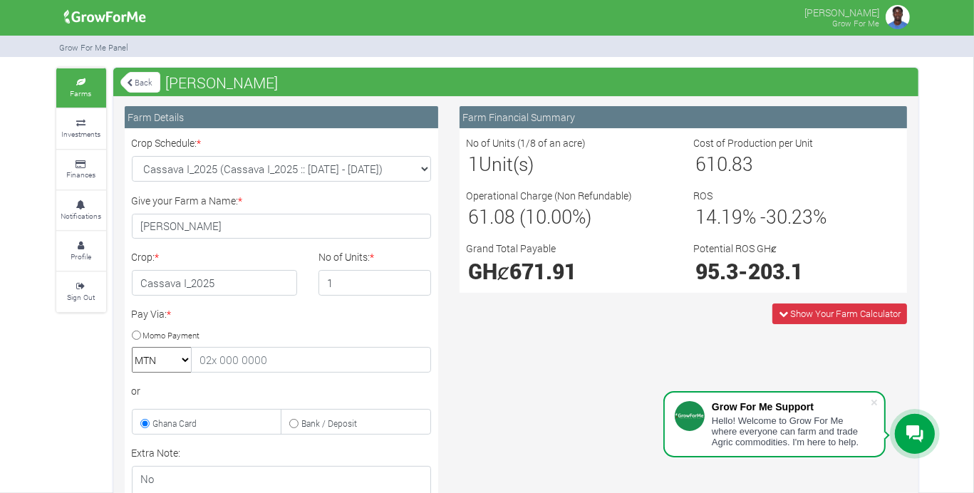
click at [897, 26] on img at bounding box center [897, 17] width 28 height 28
click at [895, 16] on img at bounding box center [897, 17] width 28 height 28
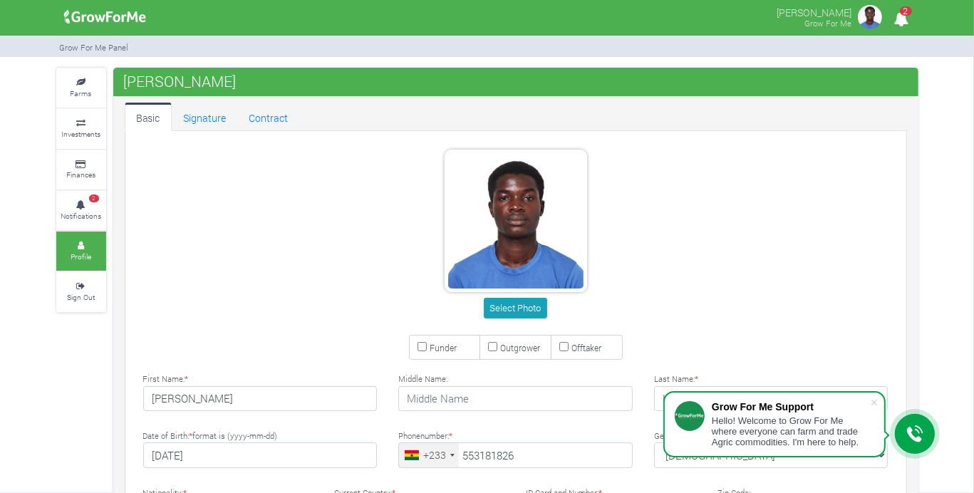
type input "55 318 1826"
click at [87, 93] on small "Farms" at bounding box center [81, 93] width 21 height 10
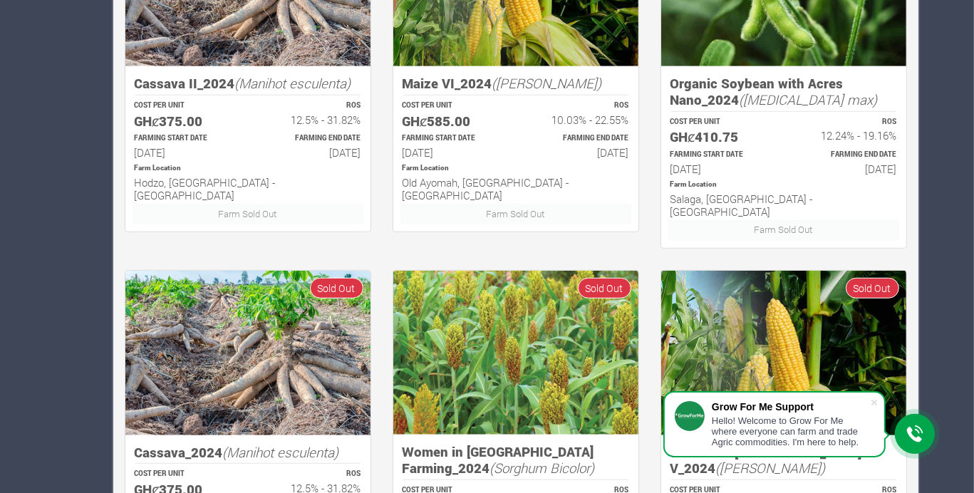
scroll to position [762, 0]
